Goal: Navigation & Orientation: Find specific page/section

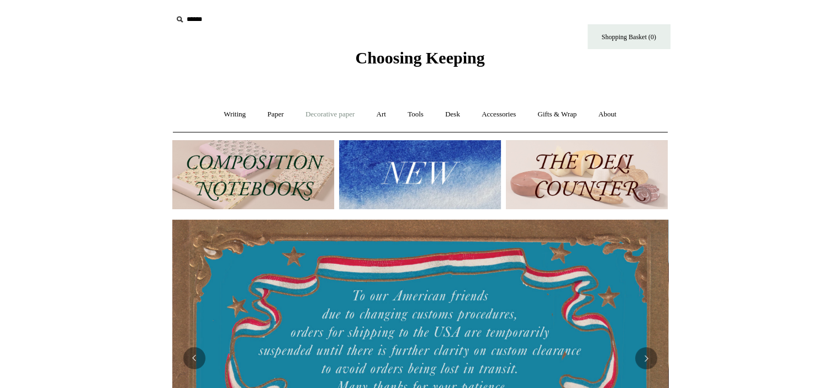
click at [337, 116] on link "Decorative paper +" at bounding box center [329, 114] width 69 height 29
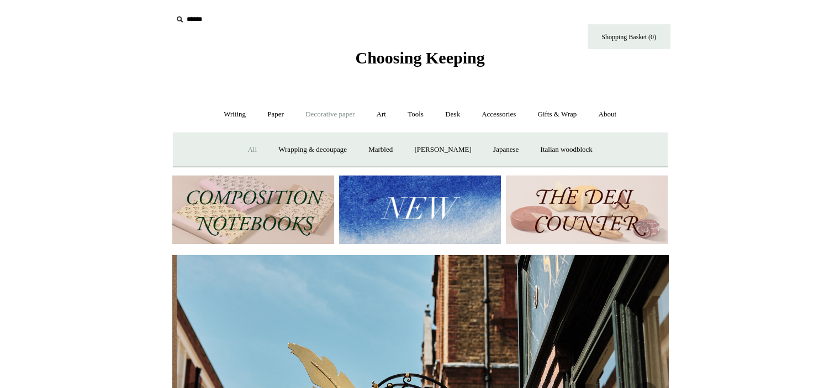
click at [247, 155] on link "All" at bounding box center [251, 149] width 29 height 29
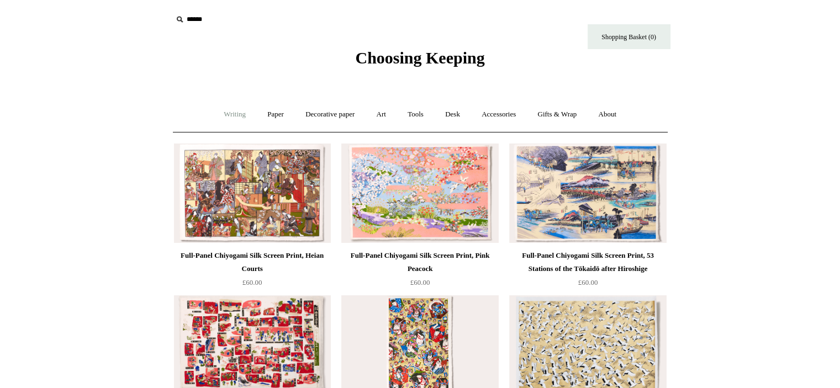
click at [236, 122] on link "Writing +" at bounding box center [235, 114] width 42 height 29
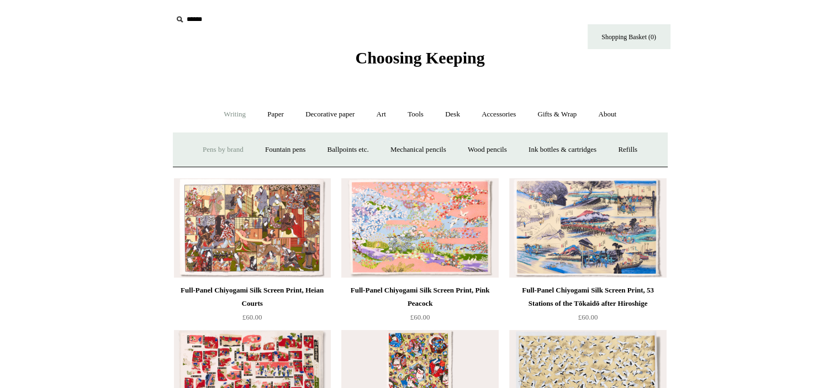
click at [223, 154] on link "Pens by brand +" at bounding box center [223, 149] width 61 height 29
